Goal: Transaction & Acquisition: Purchase product/service

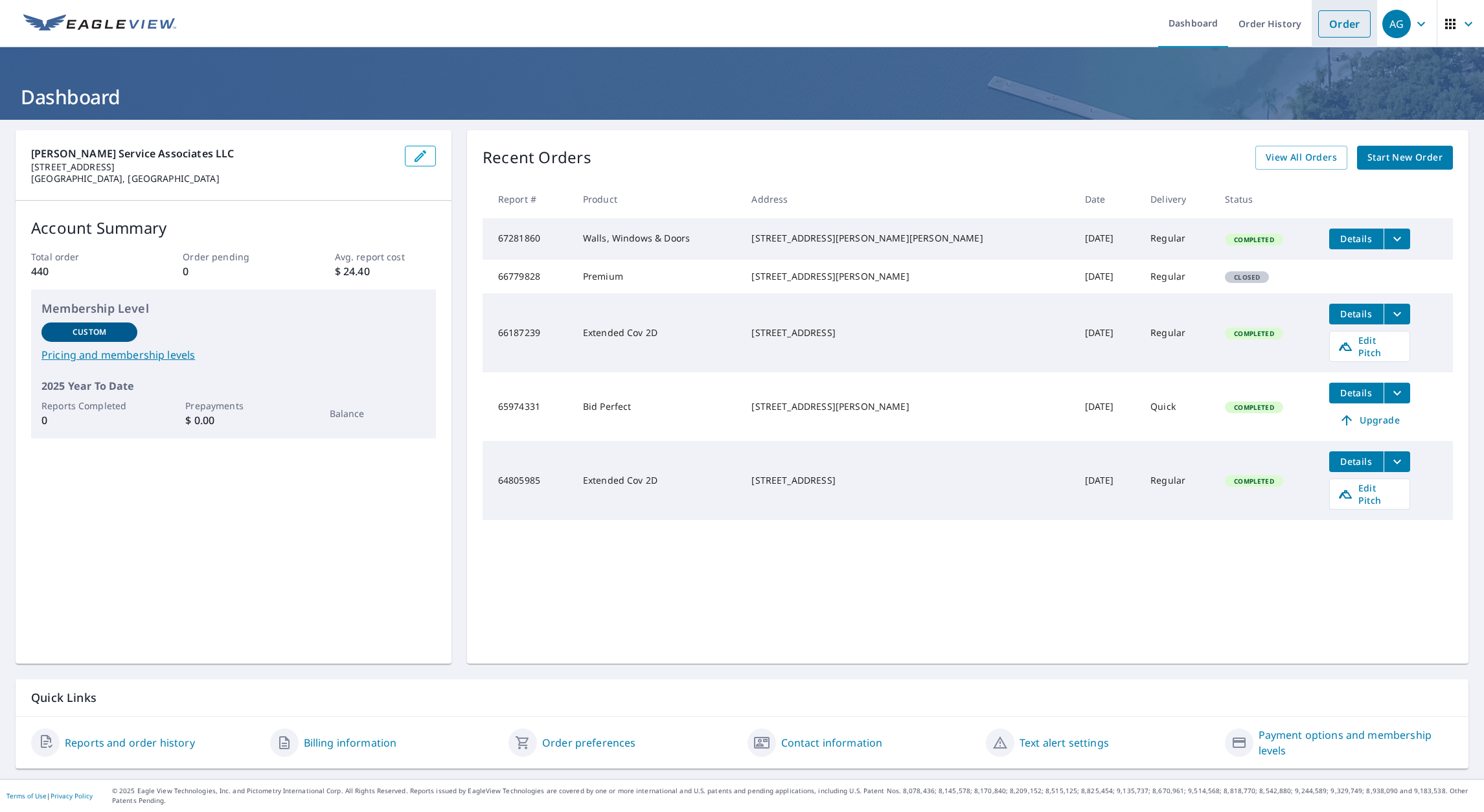
click at [1329, 28] on link "Order" at bounding box center [1344, 24] width 52 height 27
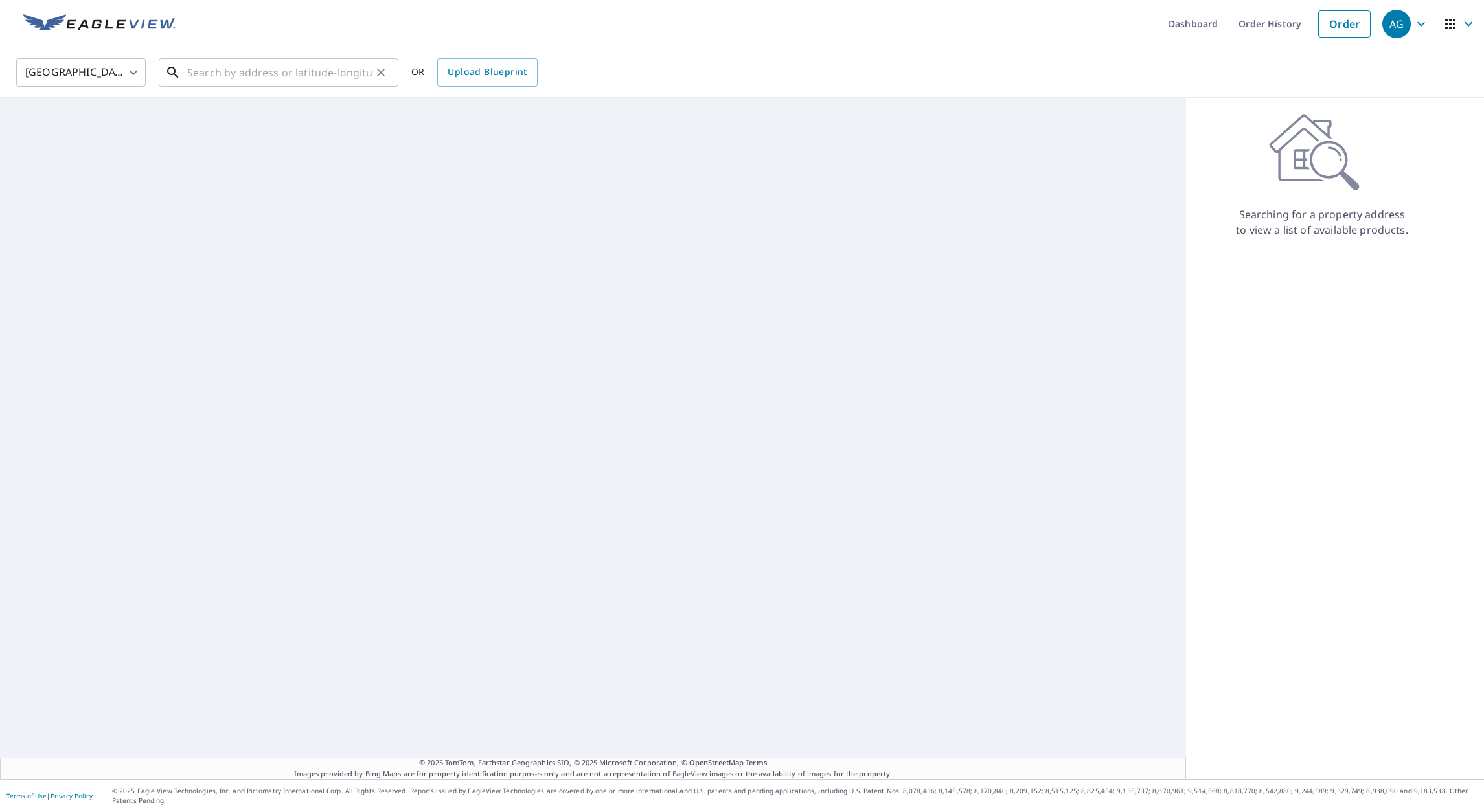
click at [252, 68] on input "text" at bounding box center [279, 72] width 184 height 36
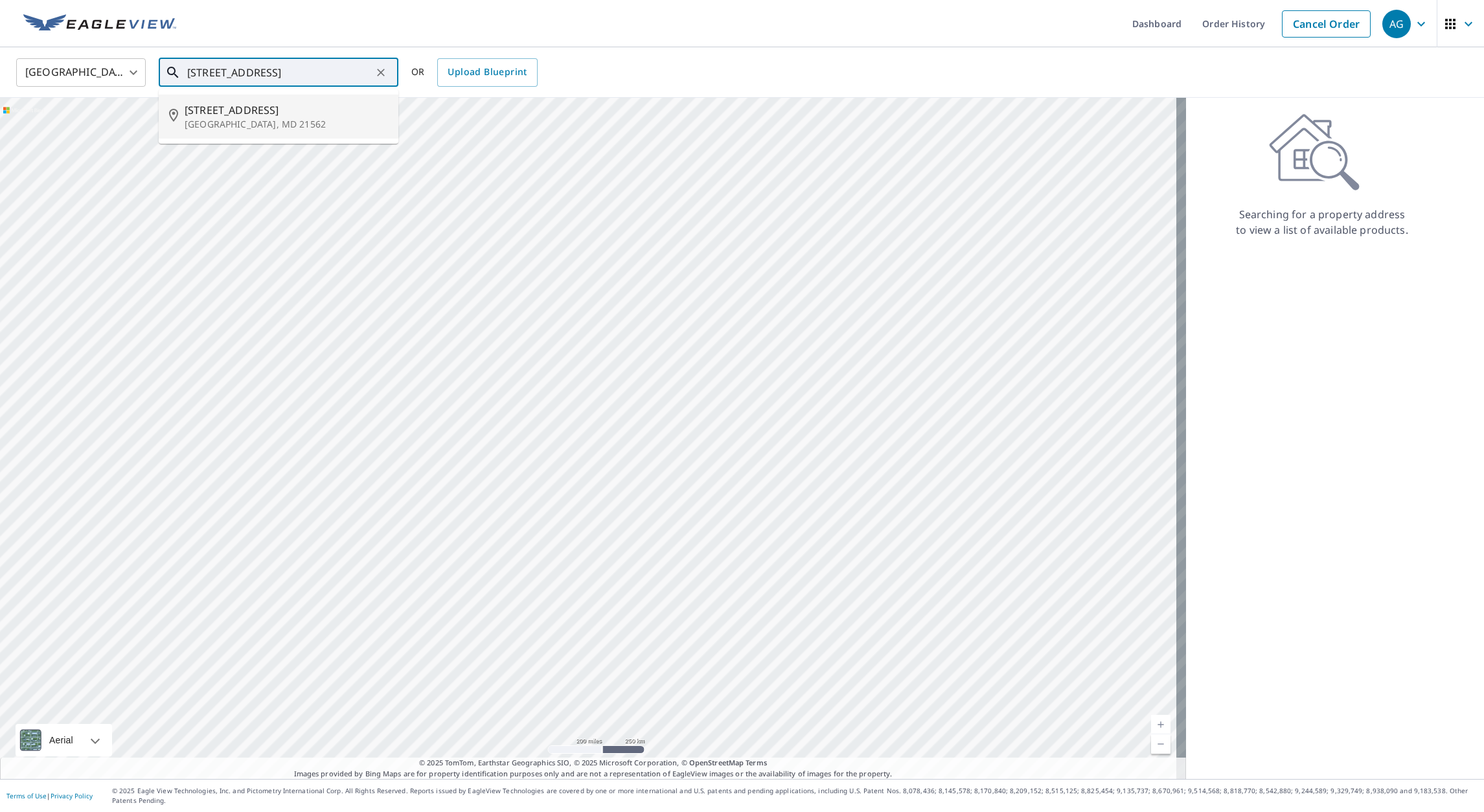
click at [231, 122] on p "[GEOGRAPHIC_DATA], MD 21562" at bounding box center [286, 124] width 204 height 13
type input "[STREET_ADDRESS]"
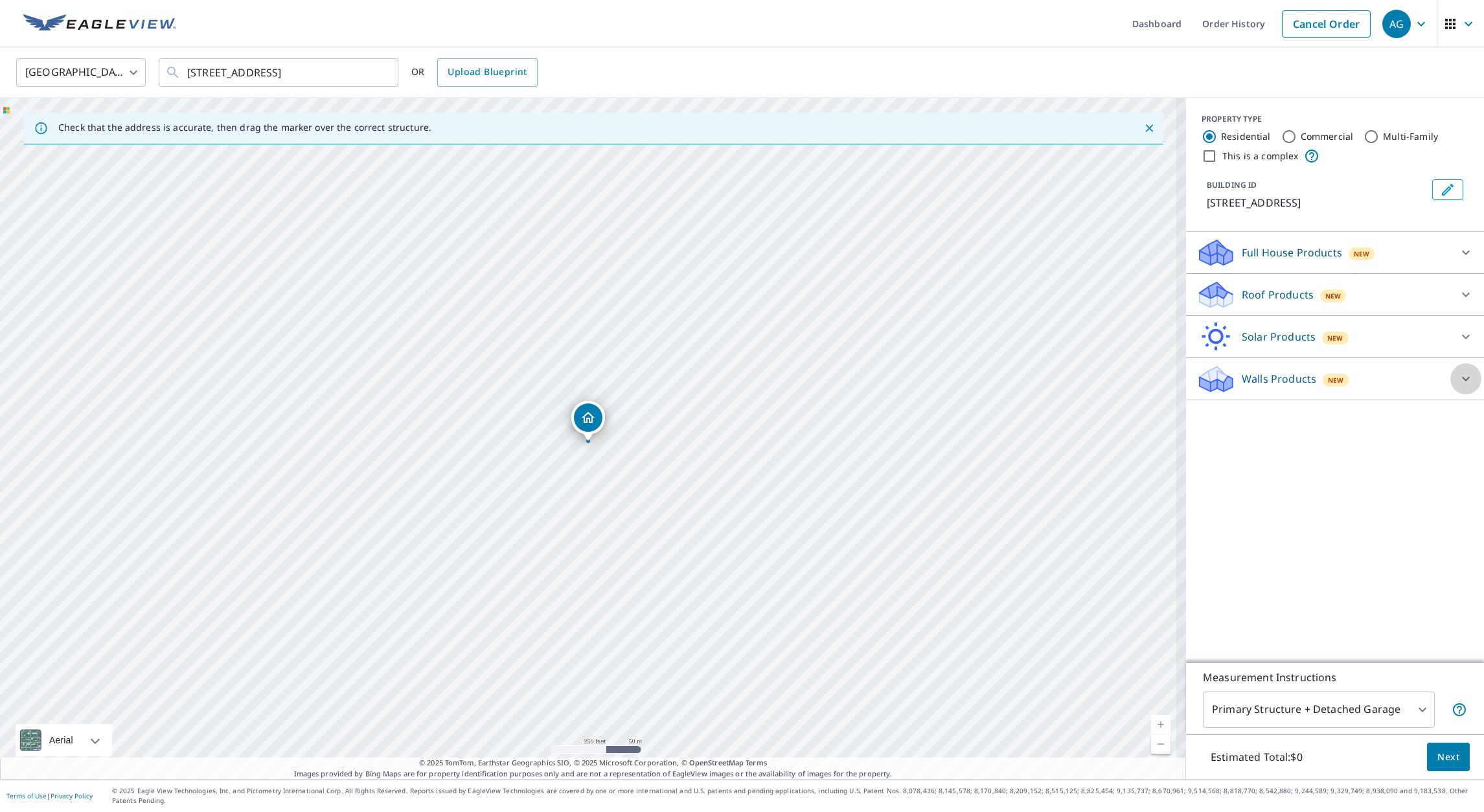
click at [1459, 382] on icon at bounding box center [1465, 379] width 16 height 16
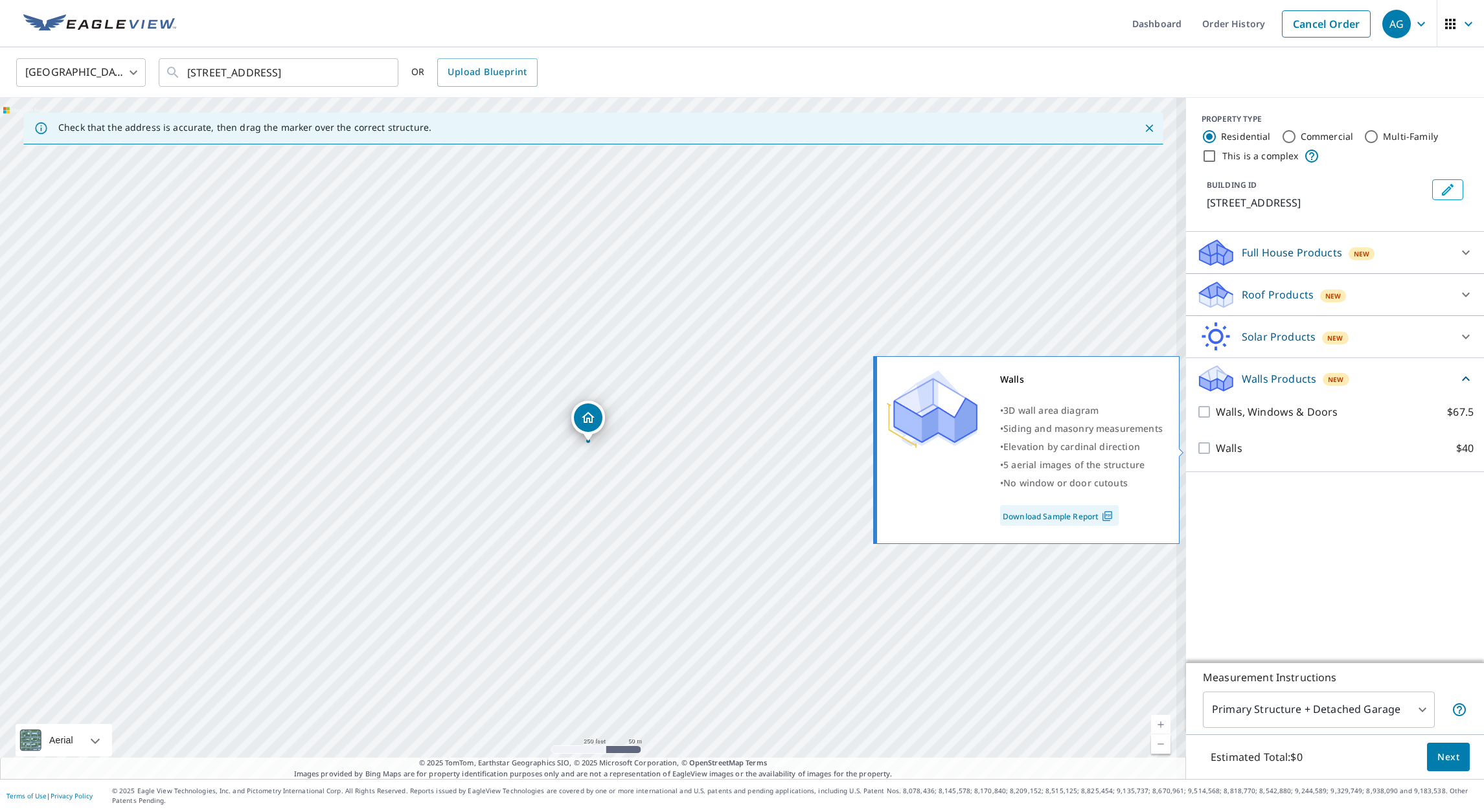
click at [1196, 447] on input "Walls $40" at bounding box center [1205, 449] width 19 height 16
checkbox input "true"
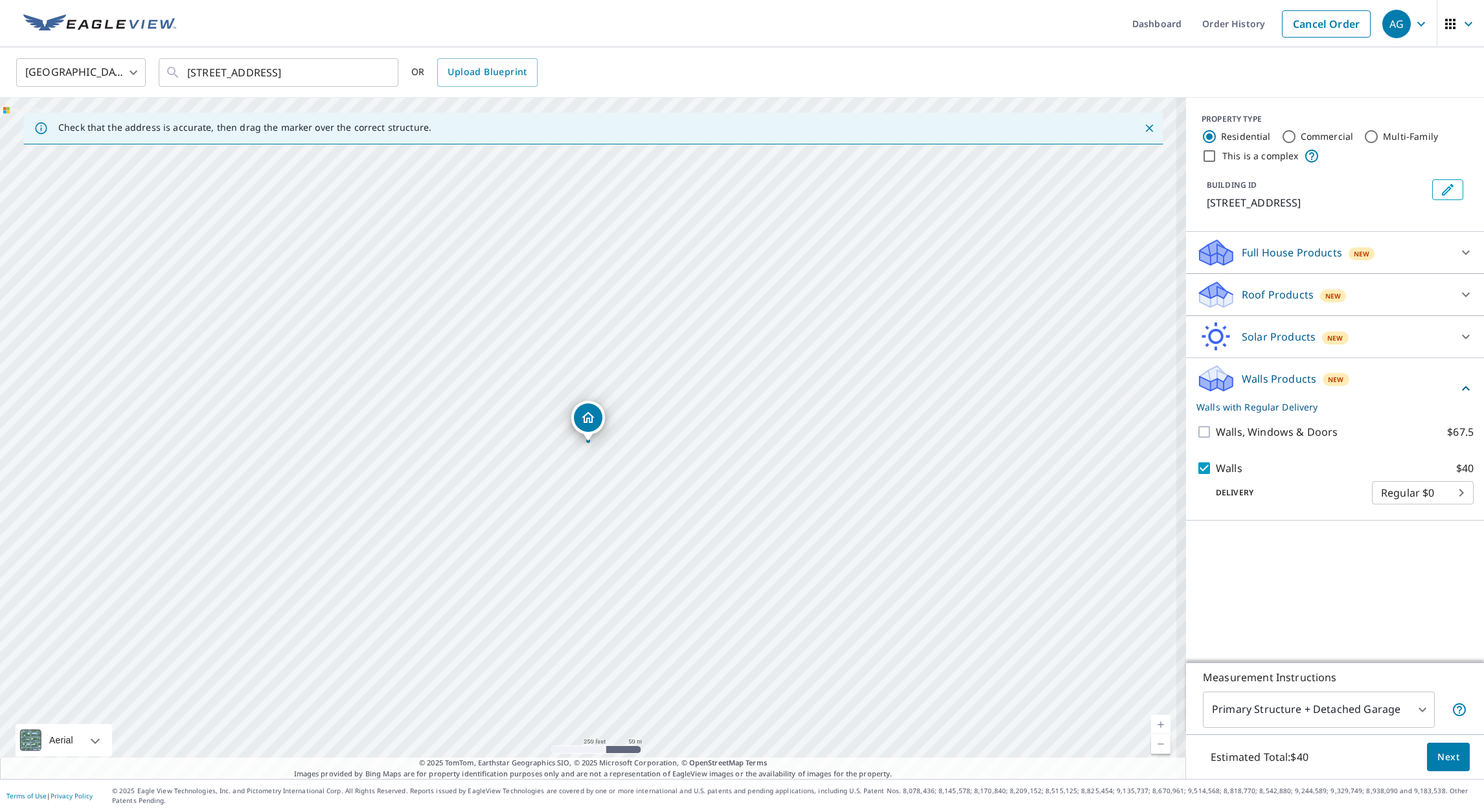
click at [1452, 771] on button "Next" at bounding box center [1448, 757] width 43 height 29
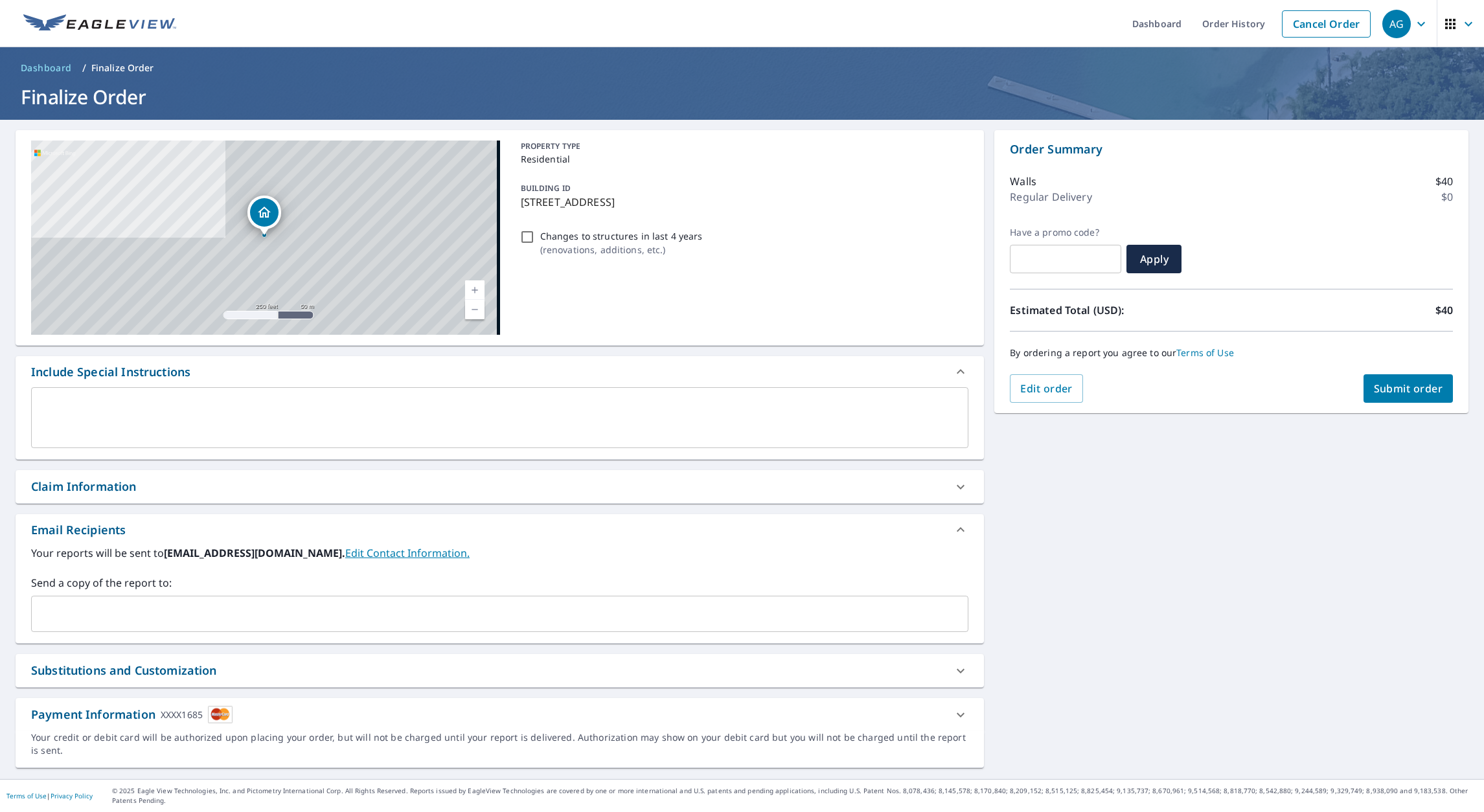
click at [475, 292] on link "Current Level 17, Zoom In" at bounding box center [474, 289] width 19 height 19
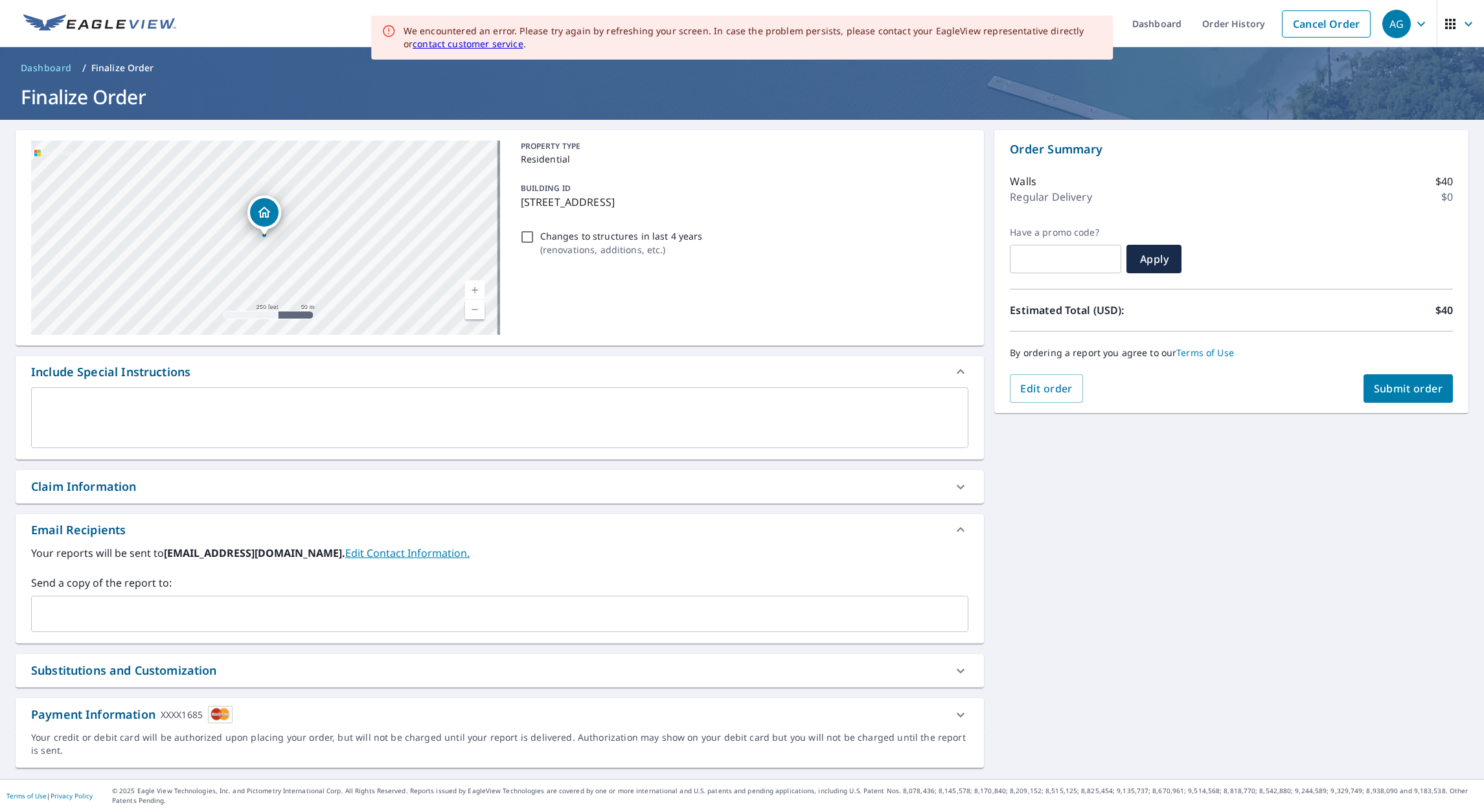
click at [475, 293] on link "Current Level 17, Zoom In" at bounding box center [474, 289] width 19 height 19
click at [476, 294] on link "Current Level 17.00320955647589, Zoom In" at bounding box center [474, 289] width 19 height 19
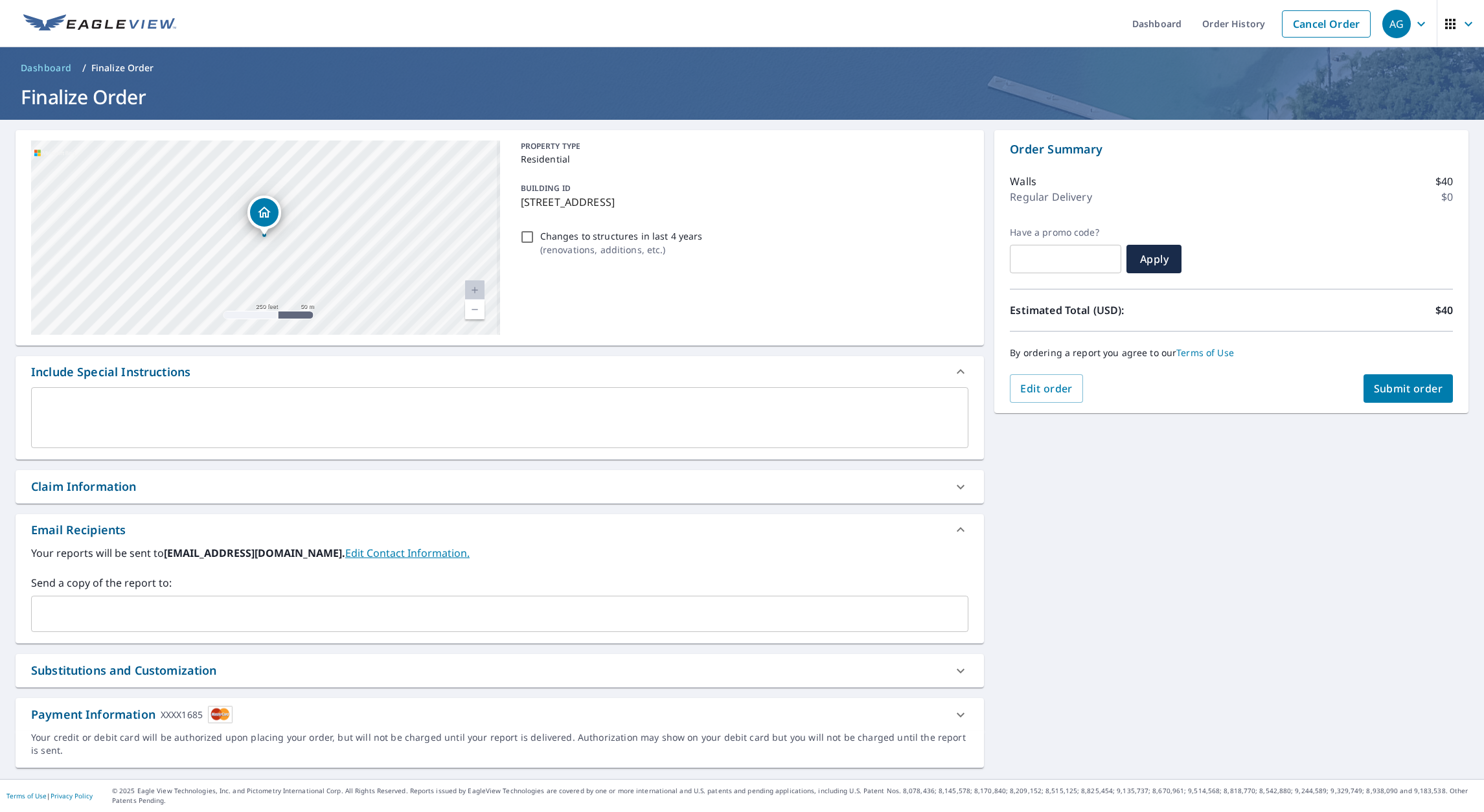
click at [476, 294] on link "Current Level 17.006421491272047, Zoom In Disabled" at bounding box center [474, 289] width 19 height 19
click at [472, 289] on link "Current Level 17.006421491272047, Zoom In Disabled" at bounding box center [474, 289] width 19 height 19
click at [1425, 385] on span "Submit order" at bounding box center [1408, 388] width 69 height 15
